Goal: Information Seeking & Learning: Learn about a topic

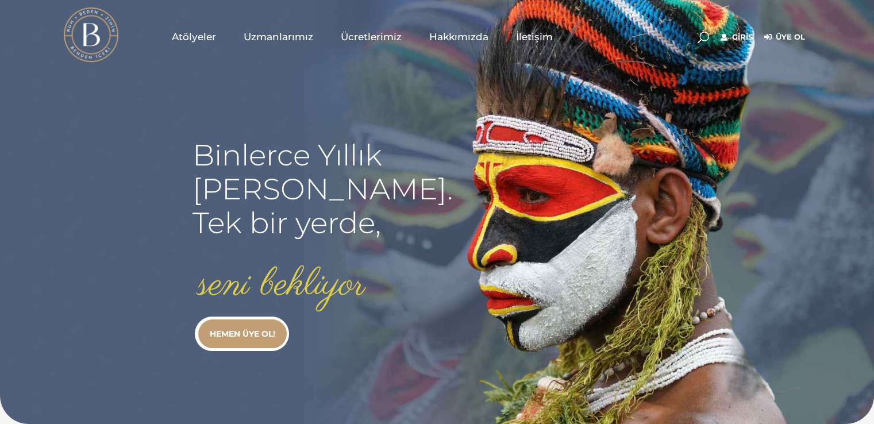
type input "[EMAIL_ADDRESS][DOMAIN_NAME]"
click at [747, 95] on rs-slide "Binlerce Yıllık kadim bilgi. Tek bir yerde, seni bekliyor HEMEN ÜYE OL!" at bounding box center [437, 212] width 874 height 424
click at [741, 36] on link "Giriş" at bounding box center [736, 37] width 32 height 14
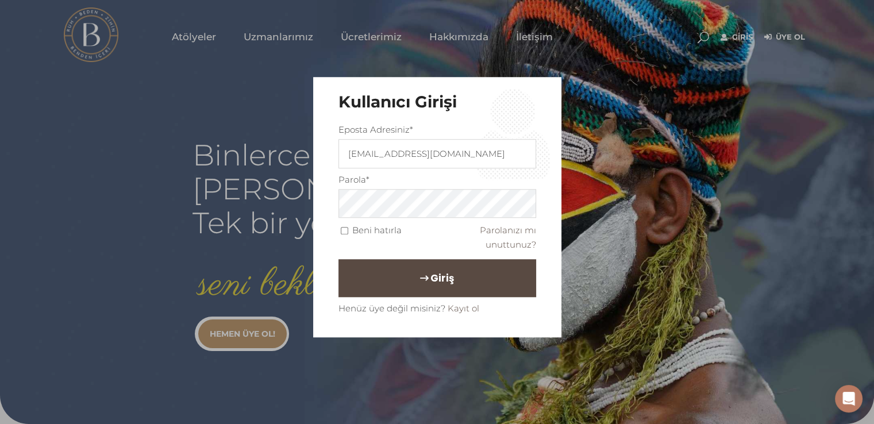
click at [415, 269] on button "Giriş" at bounding box center [437, 279] width 198 height 38
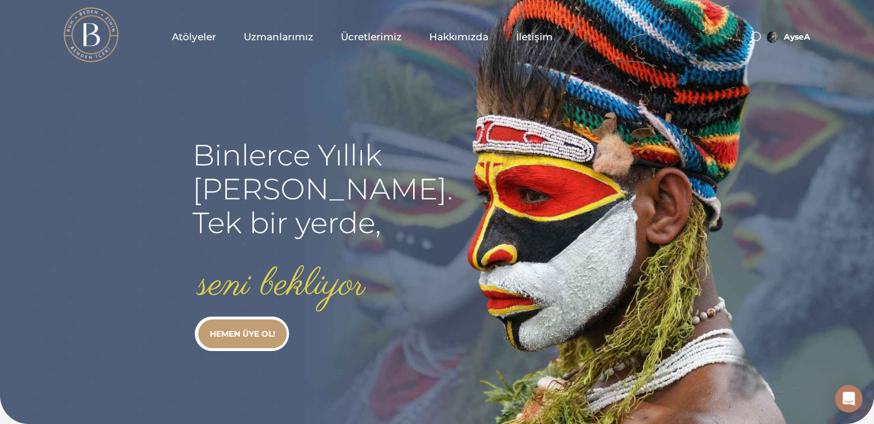
click at [198, 29] on link "Atölyeler" at bounding box center [194, 36] width 72 height 57
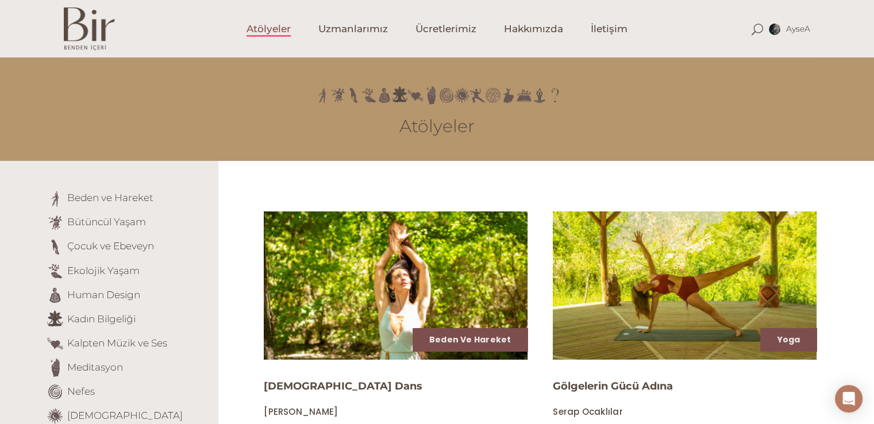
scroll to position [370, 0]
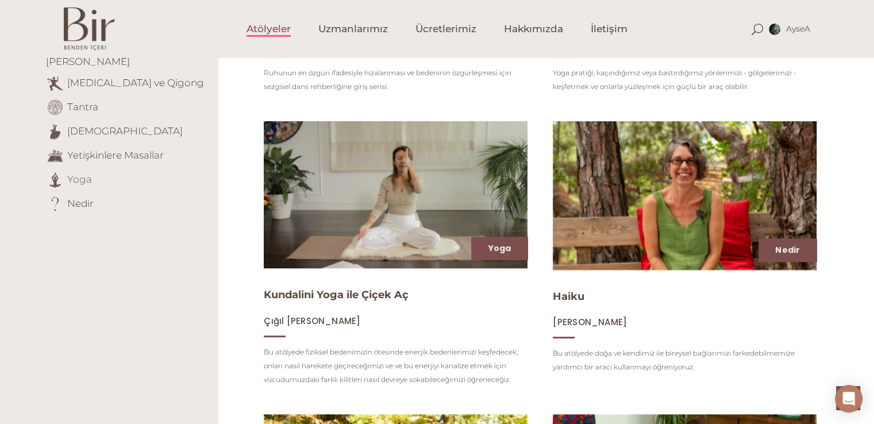
click at [77, 173] on link "Yoga" at bounding box center [79, 178] width 25 height 11
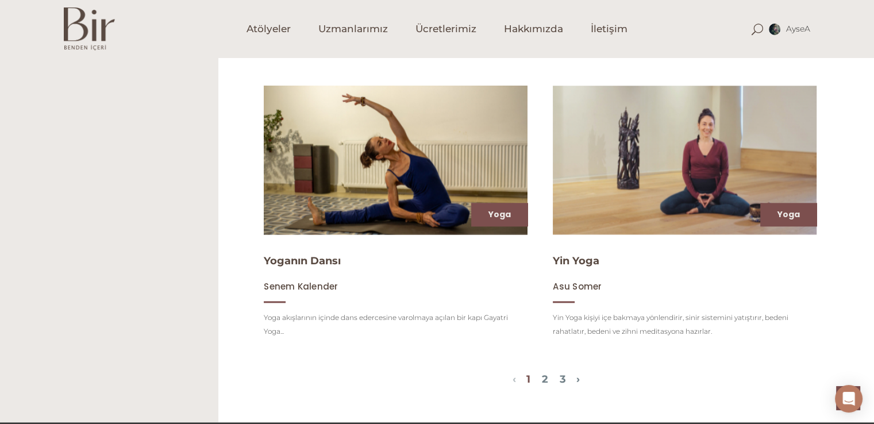
scroll to position [1295, 0]
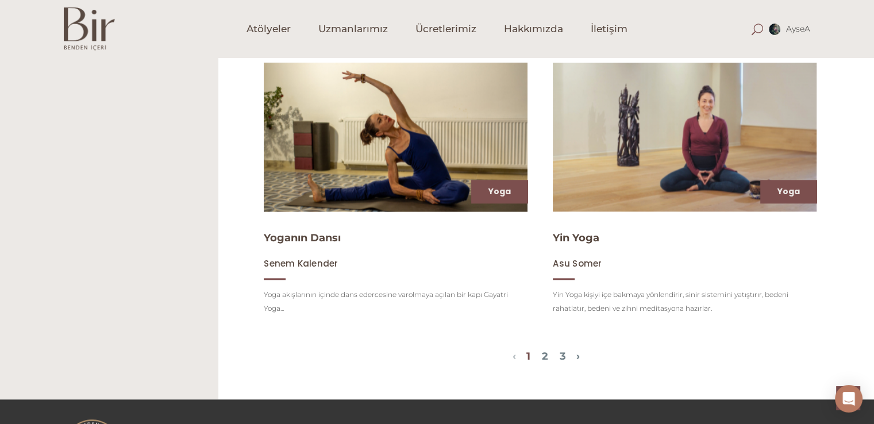
click at [753, 27] on span at bounding box center [756, 29] width 11 height 11
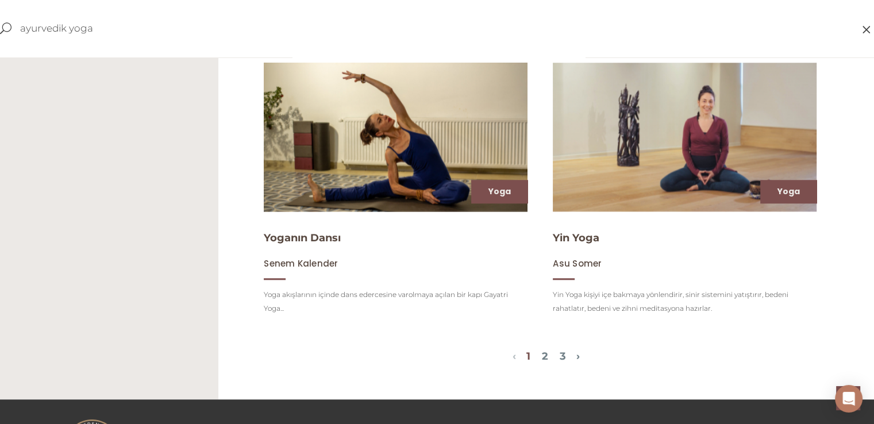
type input "ayurvedik yoga"
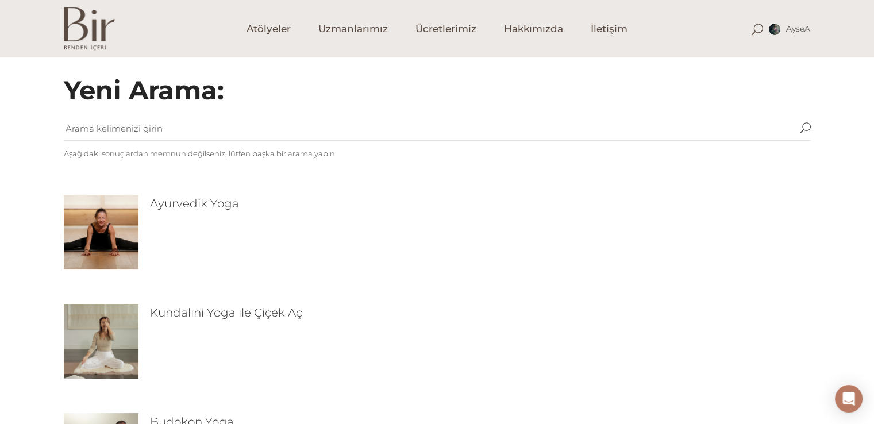
click at [107, 227] on img at bounding box center [101, 232] width 75 height 75
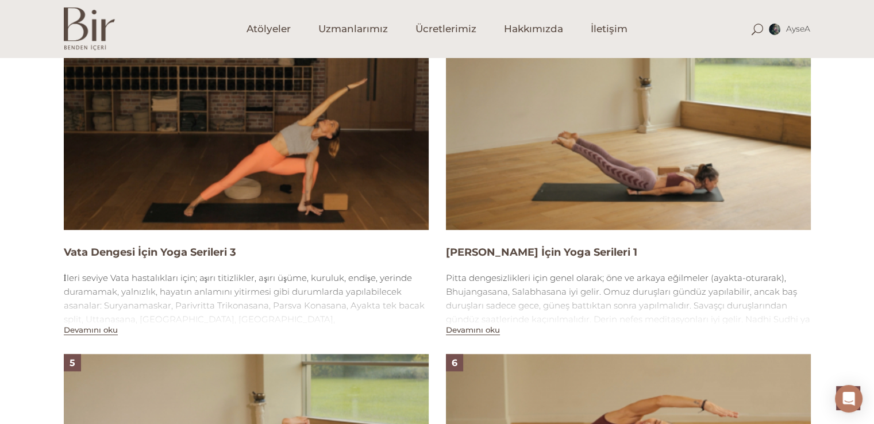
scroll to position [757, 0]
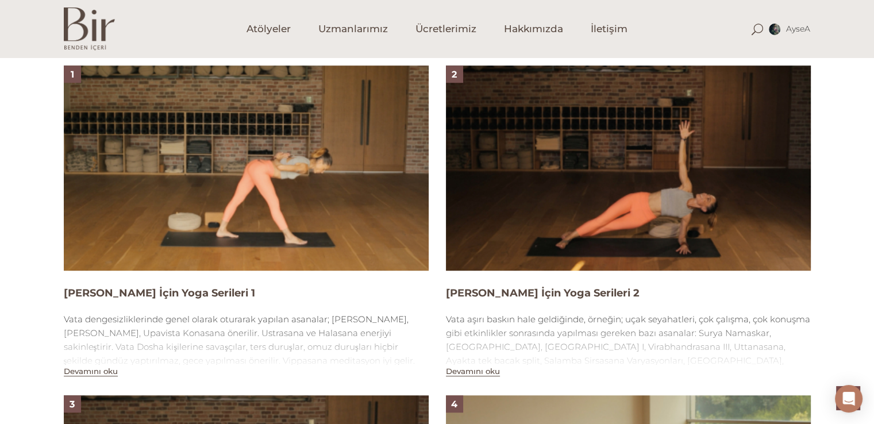
click at [295, 202] on img at bounding box center [246, 167] width 365 height 205
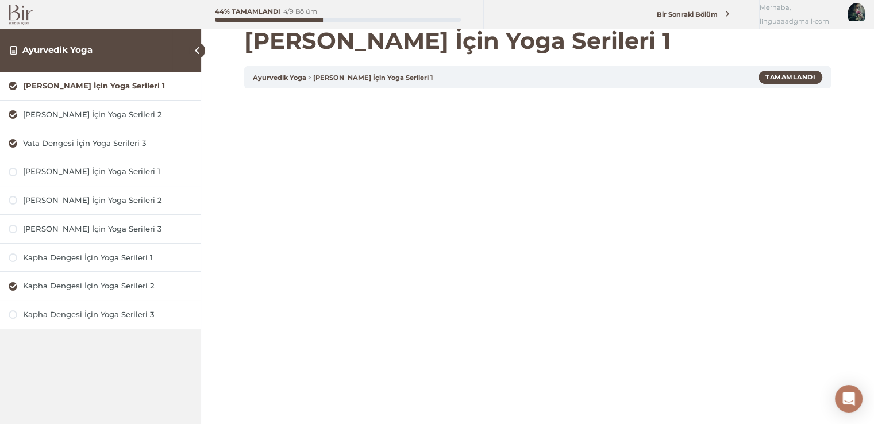
scroll to position [23, 0]
